Goal: Information Seeking & Learning: Learn about a topic

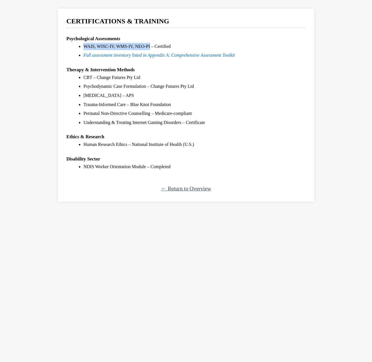
drag, startPoint x: 84, startPoint y: 47, endPoint x: 150, endPoint y: 48, distance: 65.6
click at [150, 48] on li "WAIS, WISC-IV, WMS-IV, NEO-PI – Certified" at bounding box center [195, 46] width 222 height 7
copy li "WAIS, WISC-IV, WMS-IV, NEO-PI"
click at [203, 55] on link "Full assessment inventory listed in Appendix A: Comprehensive Assessment Toolkit" at bounding box center [160, 55] width 152 height 5
drag, startPoint x: 143, startPoint y: 79, endPoint x: 84, endPoint y: 78, distance: 58.7
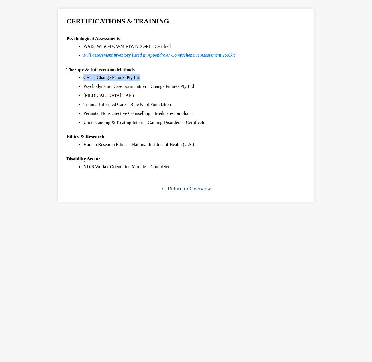
click at [84, 78] on li "CBT – Change Futures Pty Ltd" at bounding box center [195, 77] width 222 height 7
copy li "CBT – Change Futures Pty Ltd"
click at [188, 114] on li "Perinatal Non-Directive Counselling – Medicare-compliant" at bounding box center [195, 113] width 222 height 7
click at [210, 124] on li "Understanding & Treating Internet Gaming Disorders – Certificate" at bounding box center [195, 122] width 222 height 7
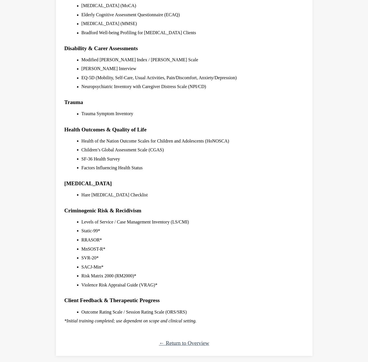
scroll to position [435, 0]
